Goal: Find specific page/section: Find specific page/section

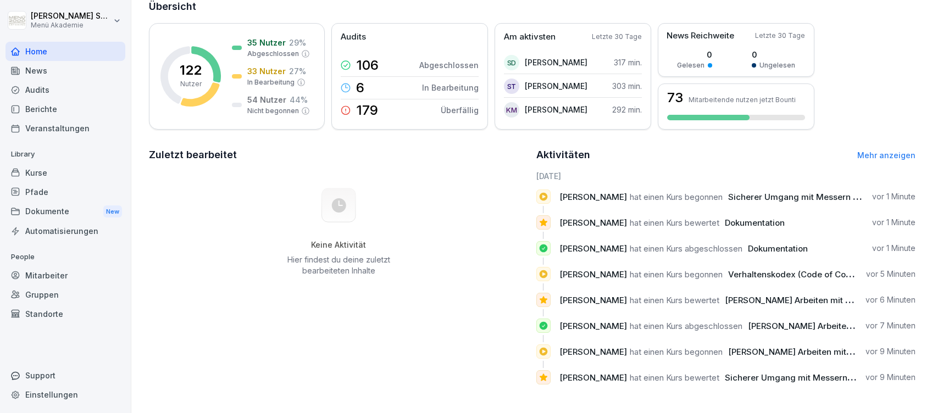
scroll to position [85, 0]
click at [893, 151] on link "Mehr anzeigen" at bounding box center [887, 155] width 58 height 9
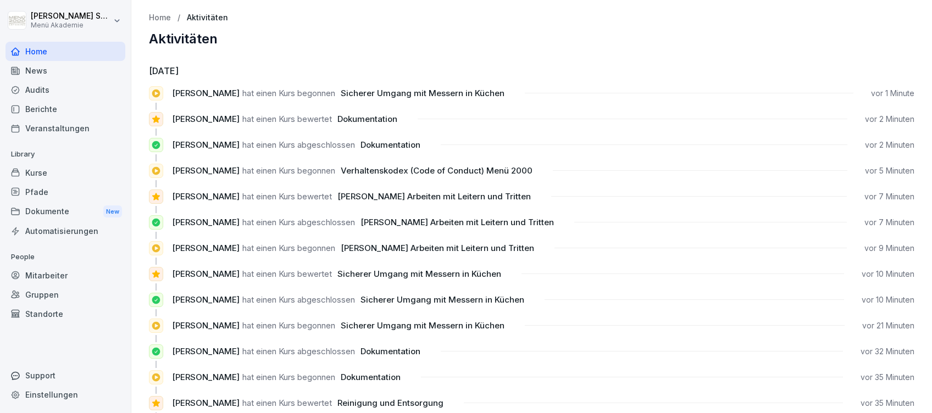
click at [40, 46] on div "Home" at bounding box center [65, 51] width 120 height 19
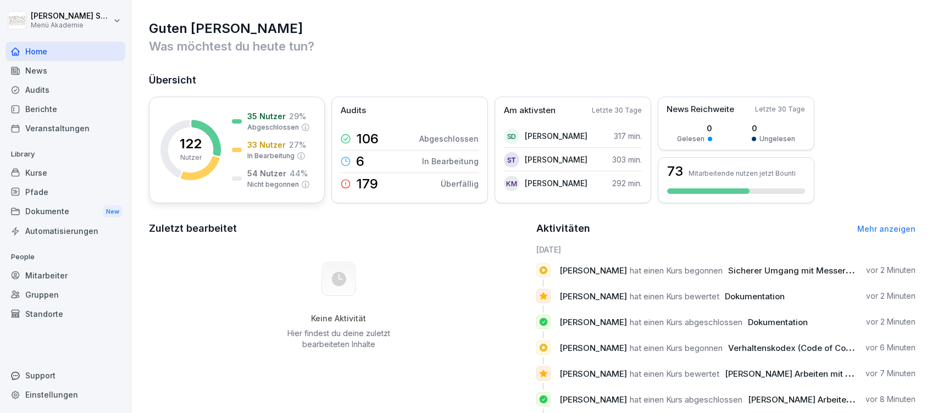
click at [264, 128] on p "Abgeschlossen" at bounding box center [273, 128] width 52 height 10
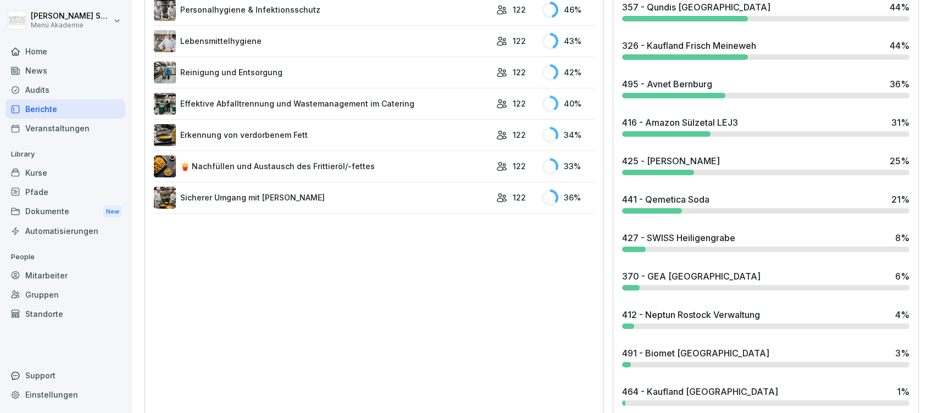
scroll to position [745, 0]
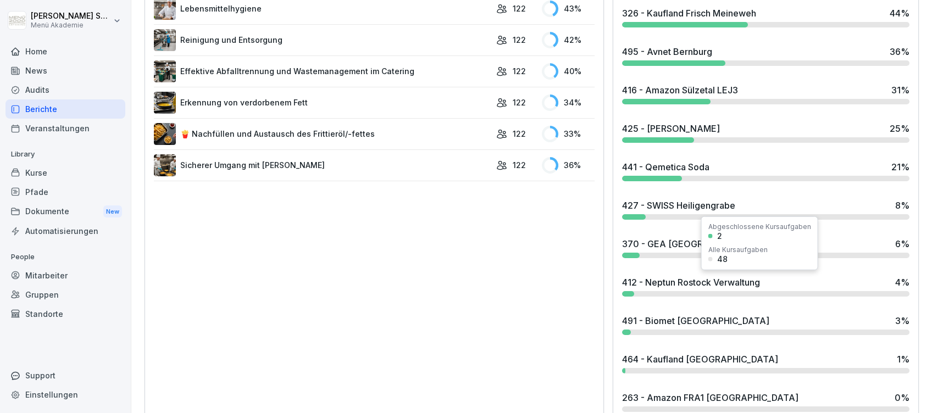
click at [688, 284] on div "412 - Neptun Rostock Verwaltung" at bounding box center [691, 282] width 138 height 13
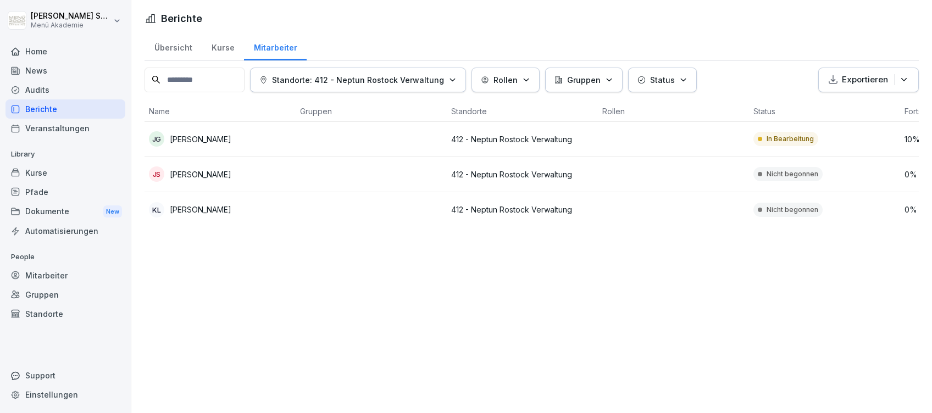
click at [28, 47] on div "Home" at bounding box center [65, 51] width 120 height 19
